Goal: Book appointment/travel/reservation

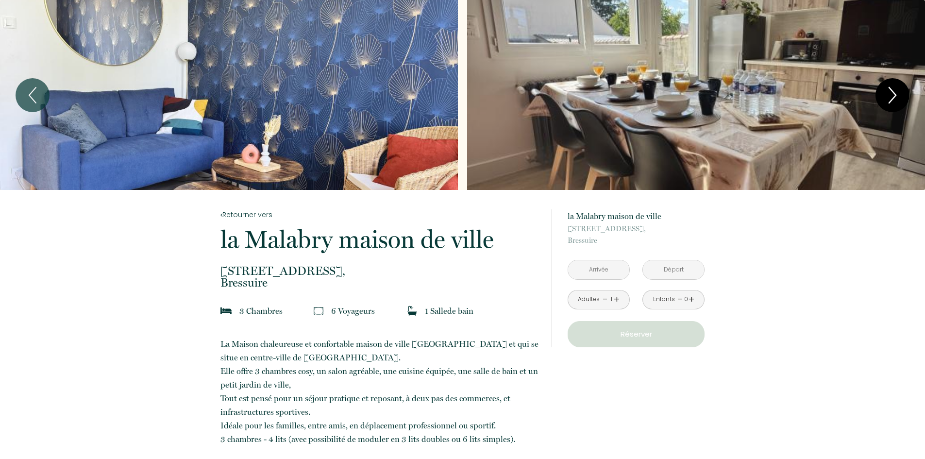
click at [898, 93] on icon "Next" at bounding box center [892, 95] width 20 height 29
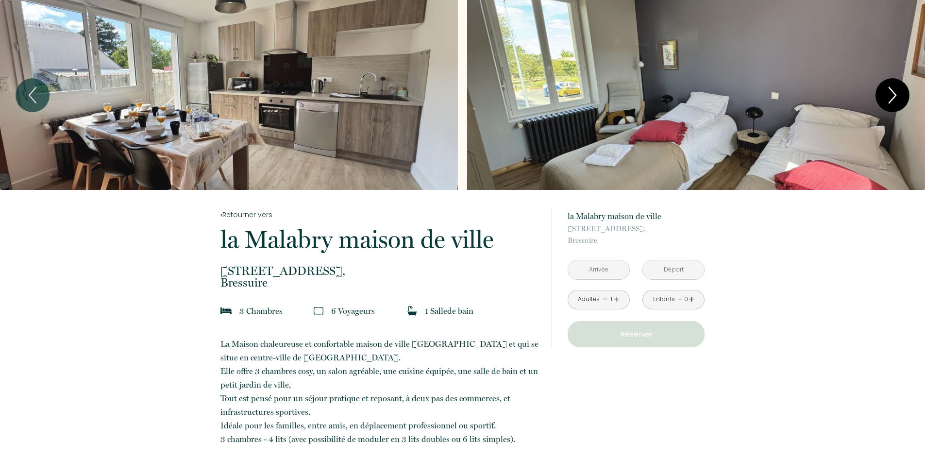
click at [898, 93] on icon "Next" at bounding box center [892, 95] width 20 height 29
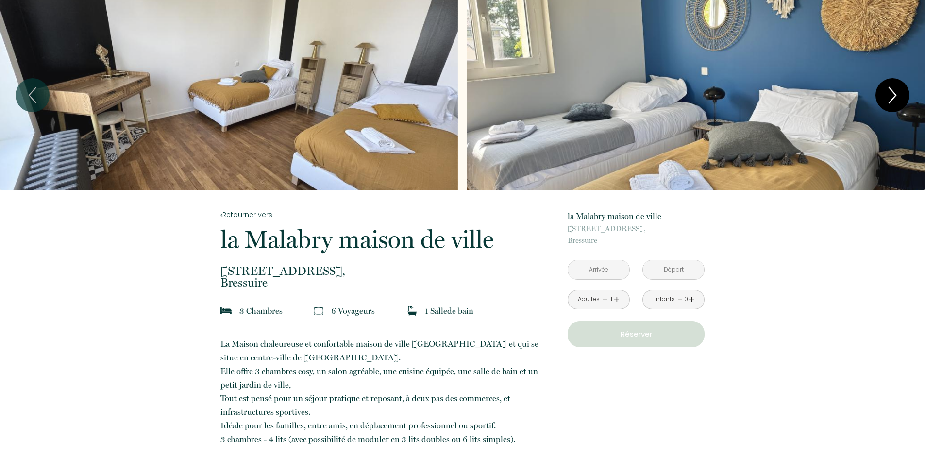
click at [898, 93] on icon "Next" at bounding box center [892, 95] width 20 height 29
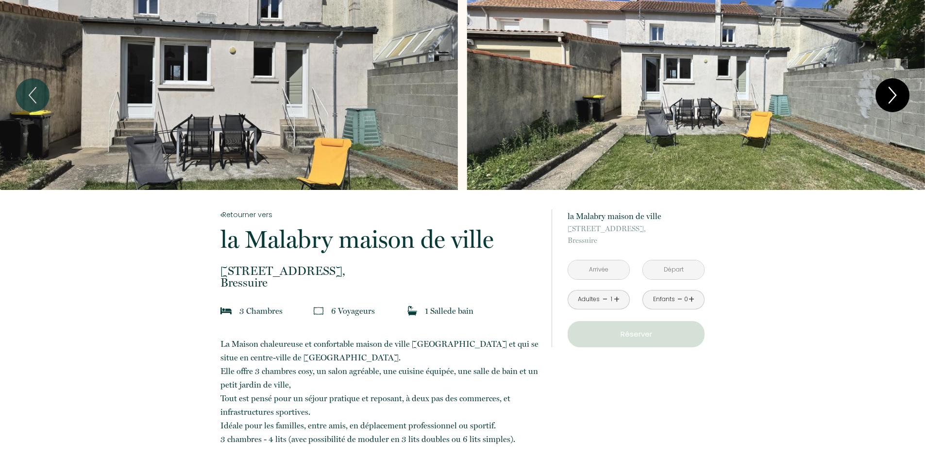
click at [898, 93] on icon "Next" at bounding box center [892, 95] width 20 height 29
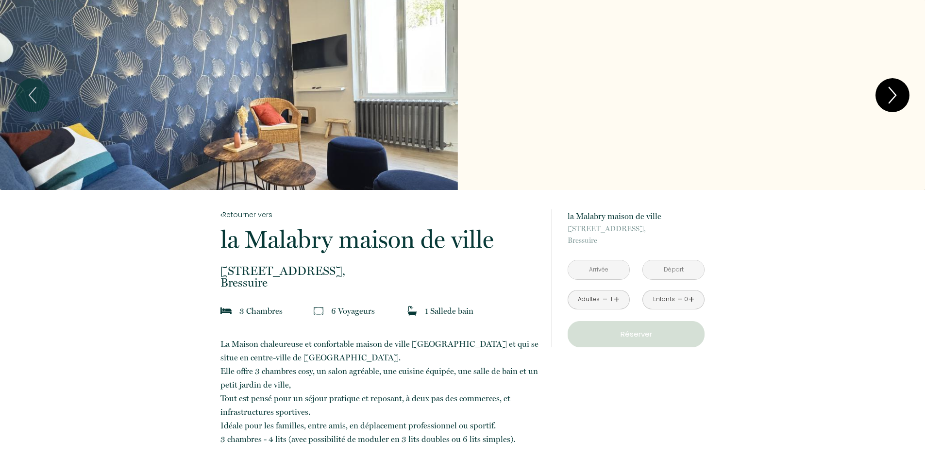
click at [898, 93] on icon "Next" at bounding box center [892, 95] width 20 height 29
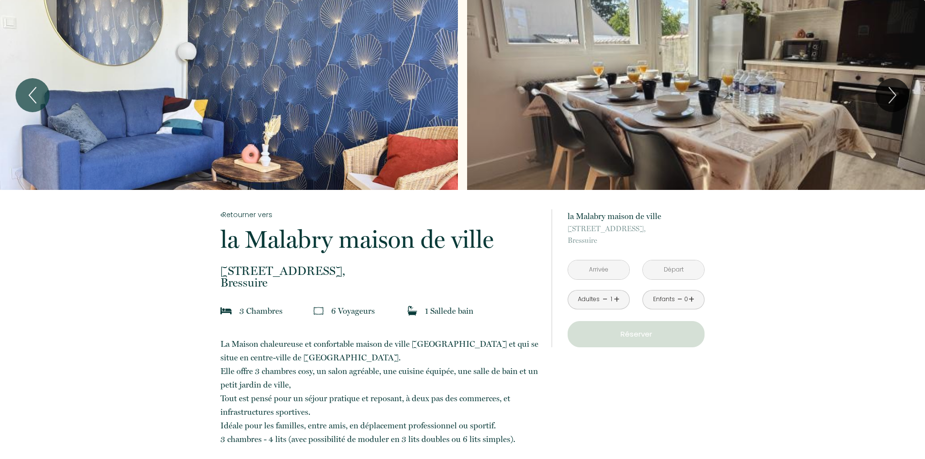
click at [617, 298] on link "+" at bounding box center [616, 299] width 6 height 15
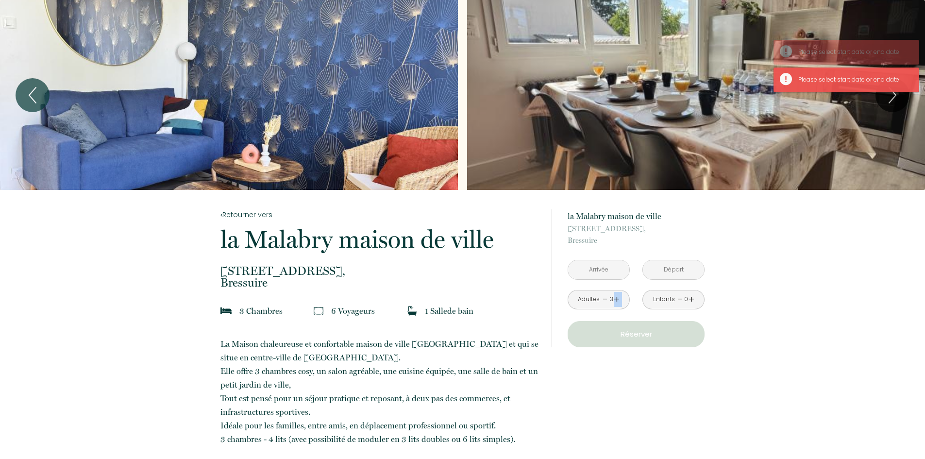
click at [617, 298] on link "+" at bounding box center [616, 299] width 6 height 15
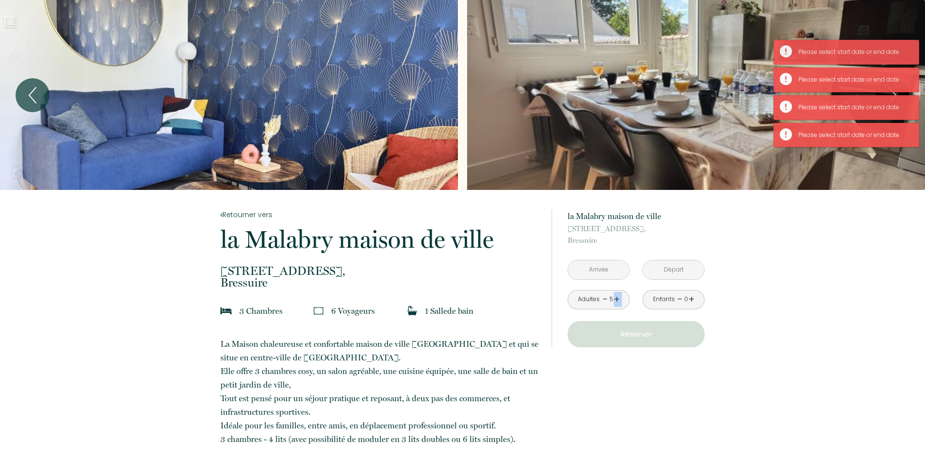
click at [617, 298] on link "+" at bounding box center [616, 299] width 6 height 15
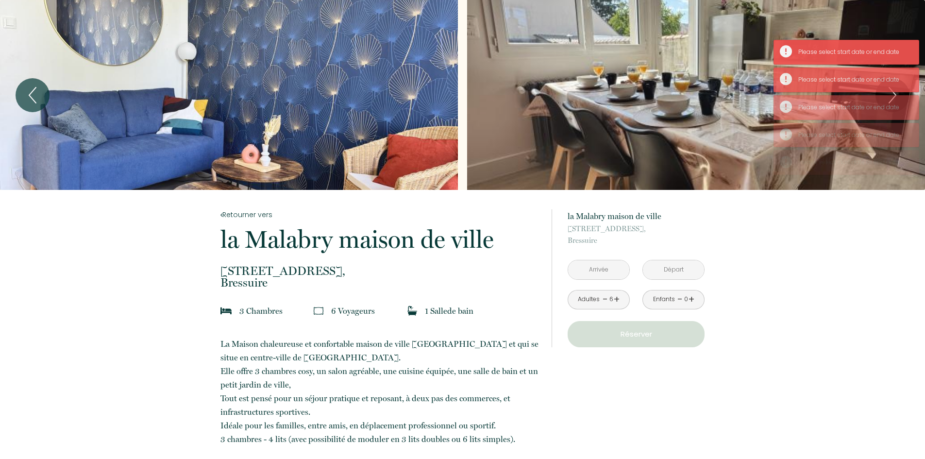
click at [617, 275] on input "text" at bounding box center [598, 269] width 61 height 19
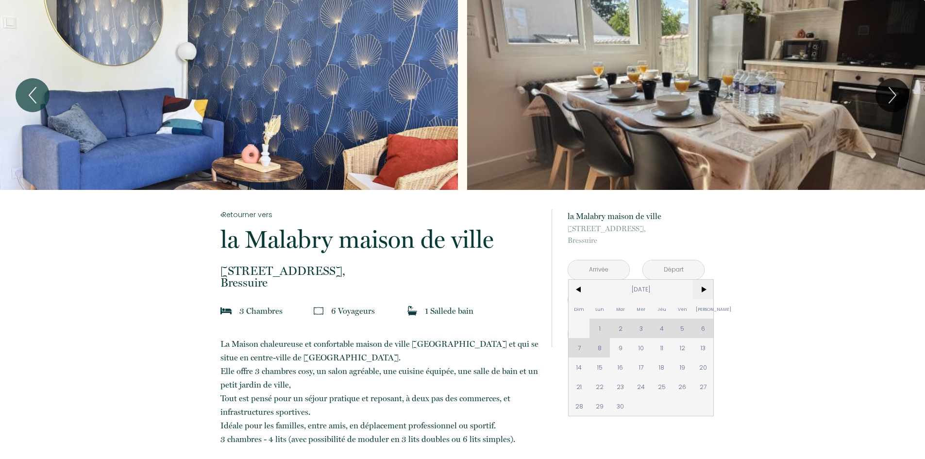
click at [701, 289] on span ">" at bounding box center [703, 289] width 21 height 19
click at [677, 324] on span "3" at bounding box center [682, 327] width 21 height 19
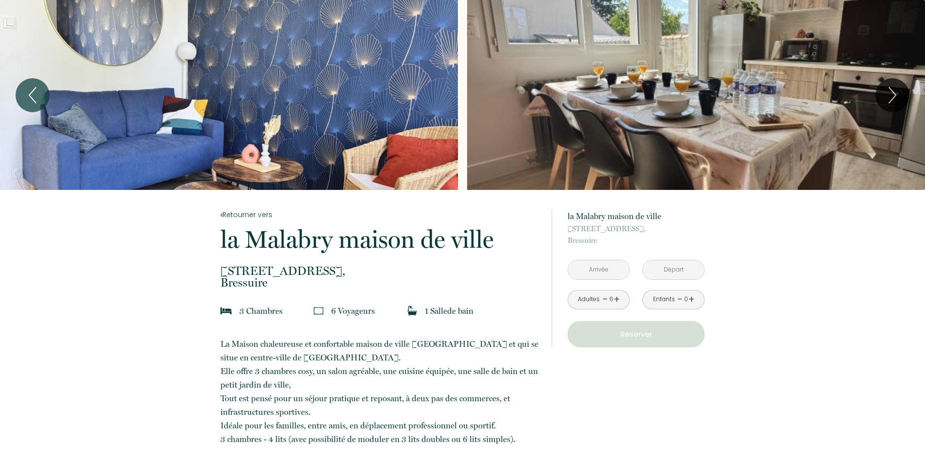
type input "[DATE]"
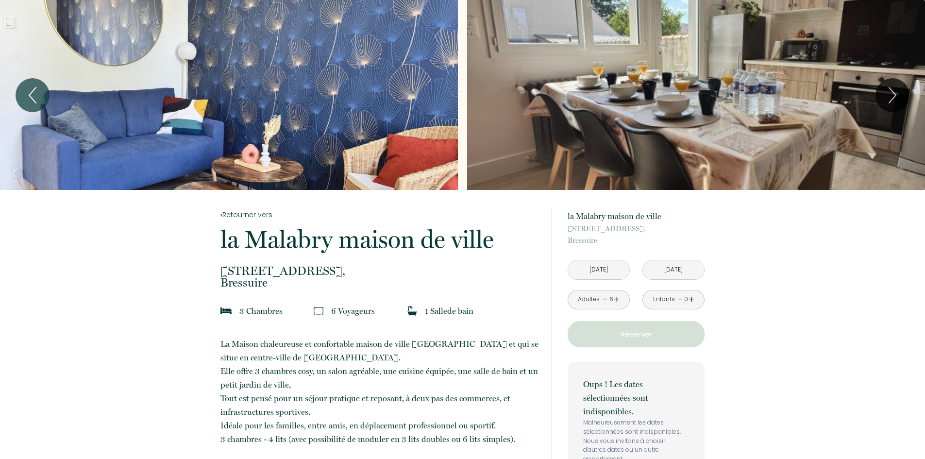
click at [670, 271] on input "[DATE]" at bounding box center [673, 269] width 61 height 19
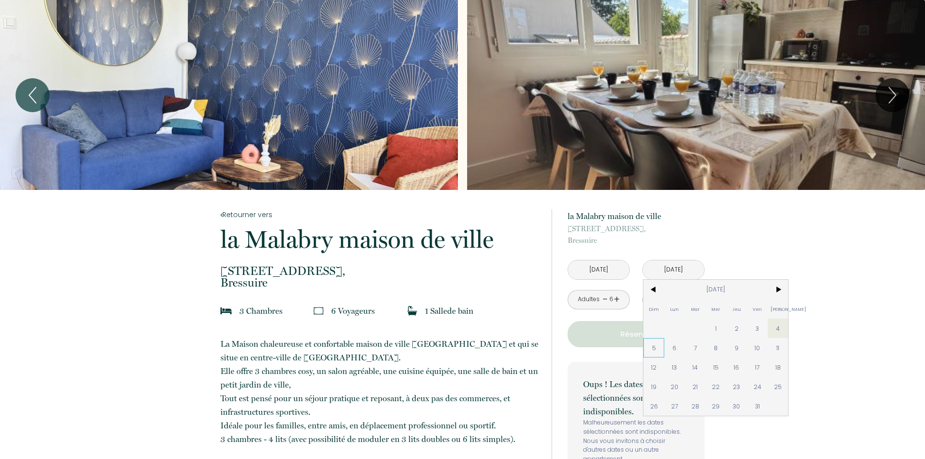
click at [650, 346] on span "5" at bounding box center [653, 347] width 21 height 19
type input "[DATE]"
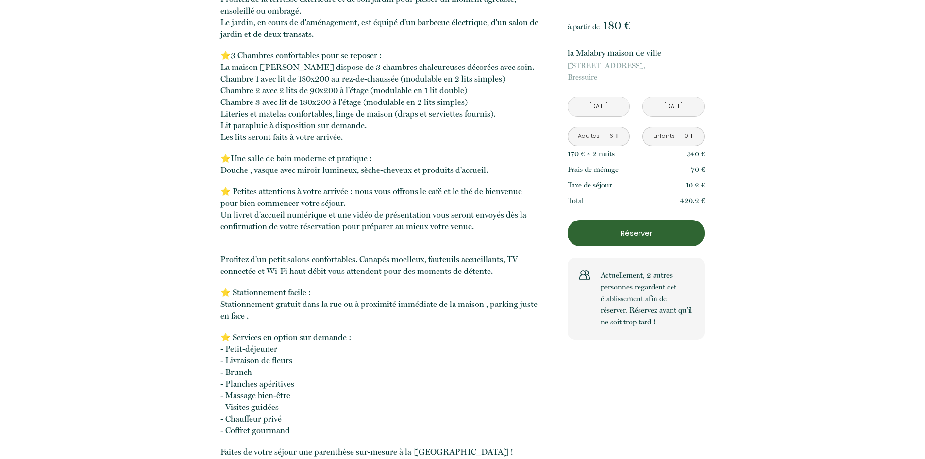
scroll to position [1893, 0]
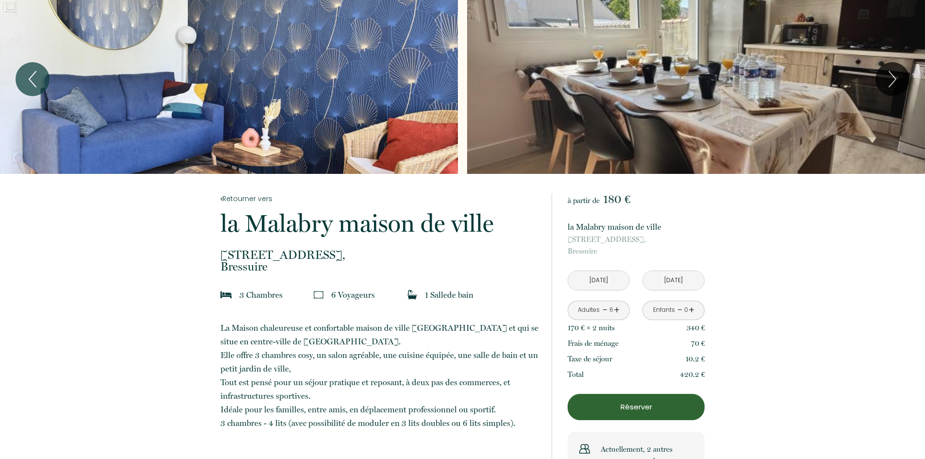
scroll to position [0, 0]
